Goal: Information Seeking & Learning: Learn about a topic

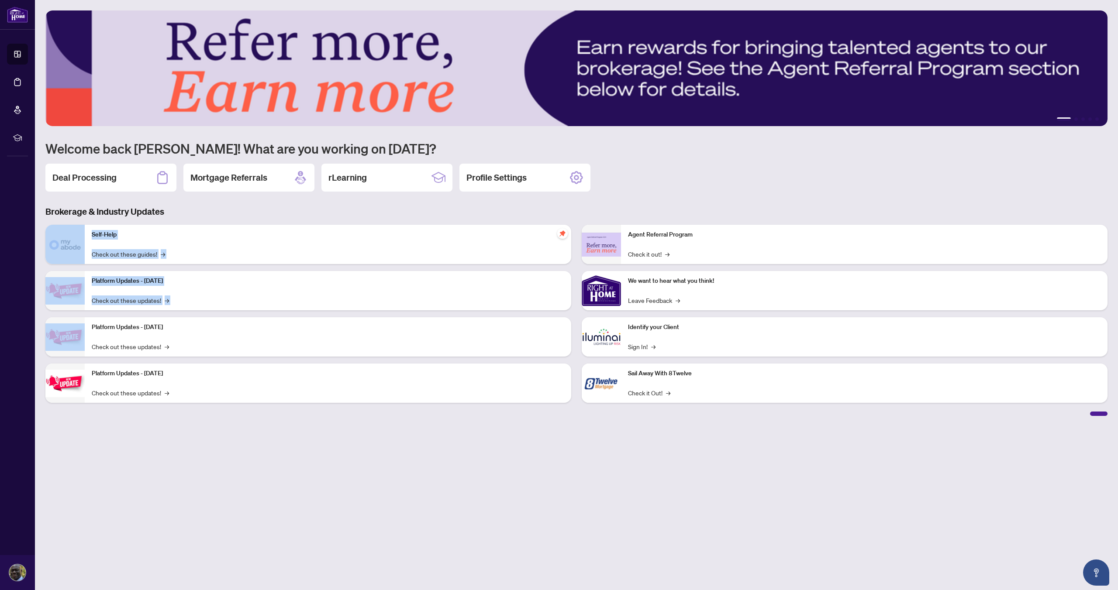
click at [404, 210] on div "Brokerage & Industry Updates Self-Help Check out these guides! → Platform Updat…" at bounding box center [576, 311] width 1072 height 210
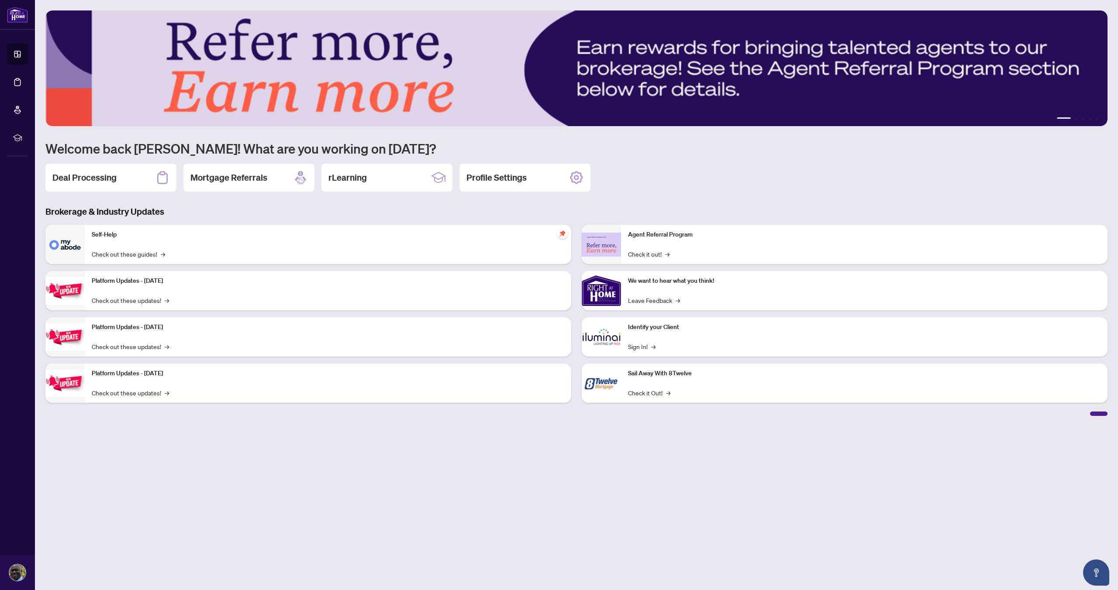
click at [366, 206] on h3 "Brokerage & Industry Updates" at bounding box center [576, 212] width 1062 height 12
click at [365, 182] on h2 "rLearning" at bounding box center [347, 178] width 38 height 12
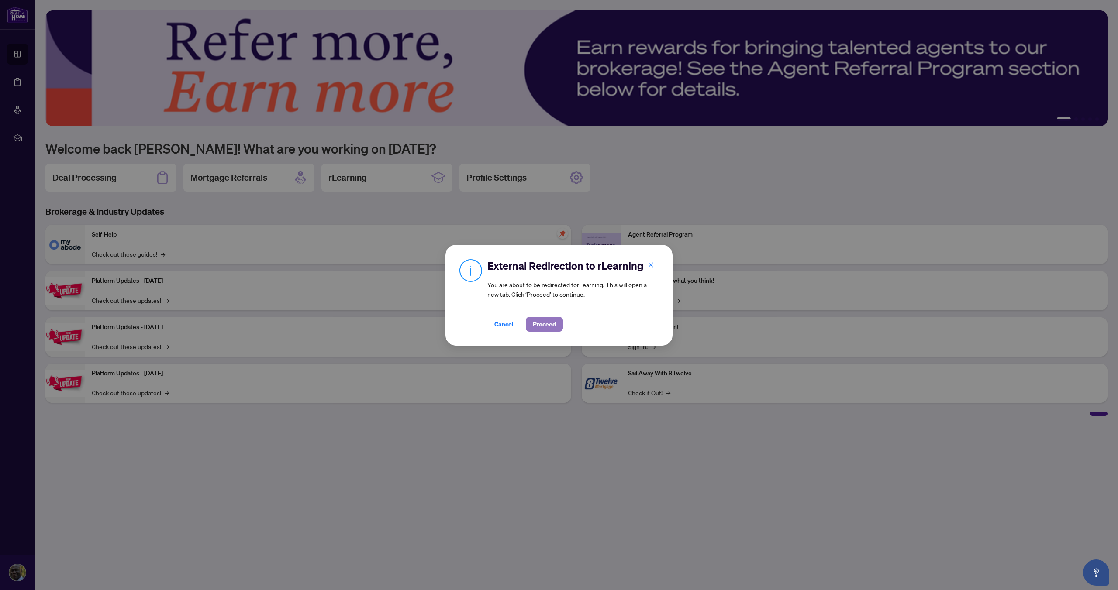
click at [540, 327] on span "Proceed" at bounding box center [544, 324] width 23 height 14
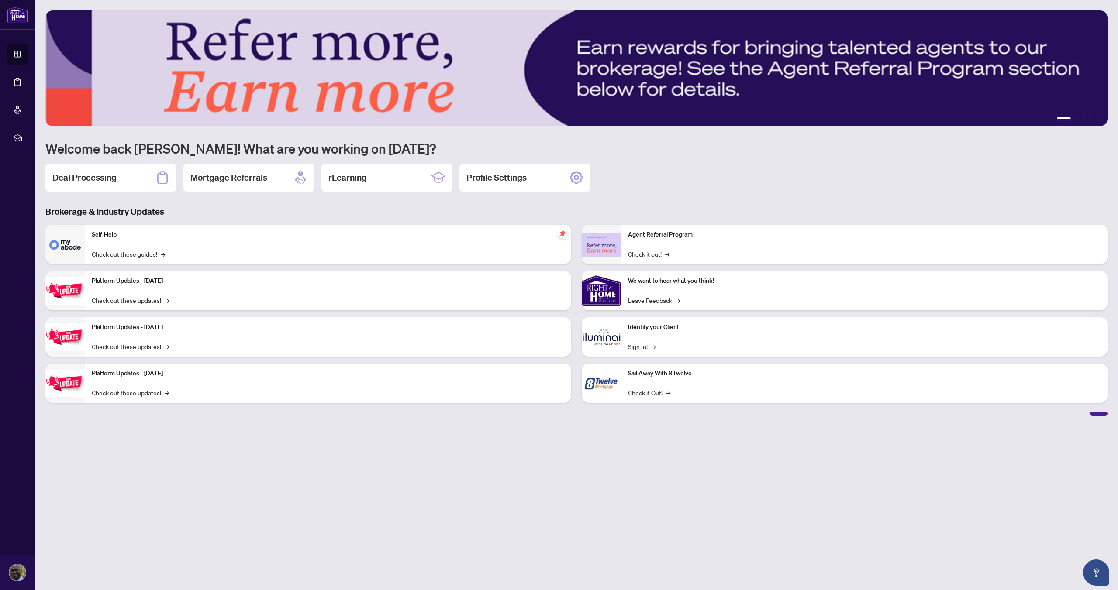
drag, startPoint x: 466, startPoint y: 325, endPoint x: 359, endPoint y: 378, distance: 119.3
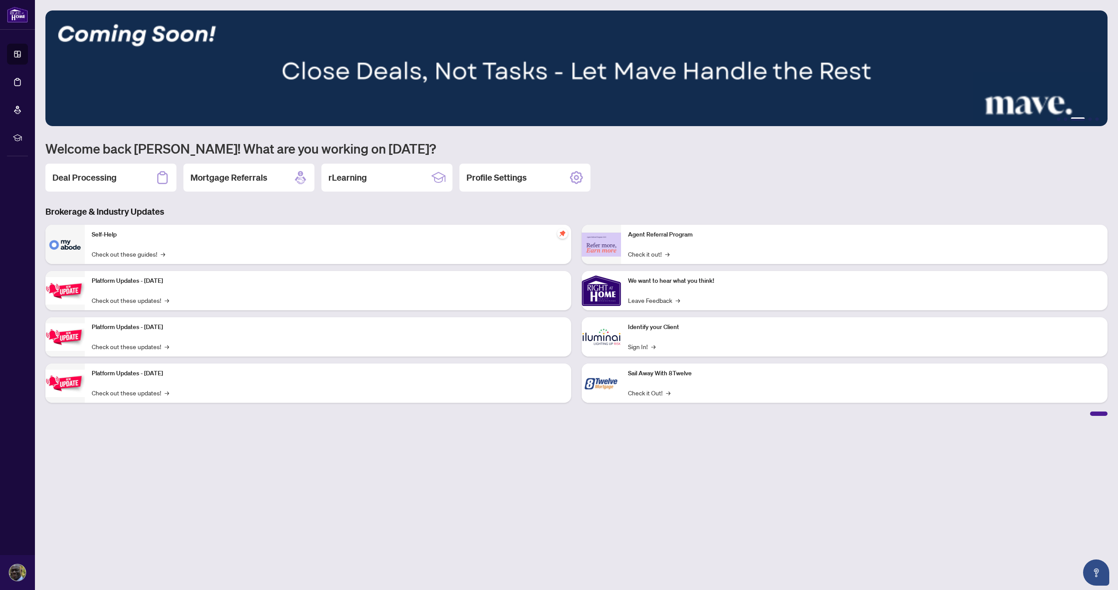
click at [448, 468] on main "1 2 3 4 5 Welcome back [PERSON_NAME]! What are you working on [DATE]? Deal Proc…" at bounding box center [576, 295] width 1083 height 590
